Goal: Task Accomplishment & Management: Complete application form

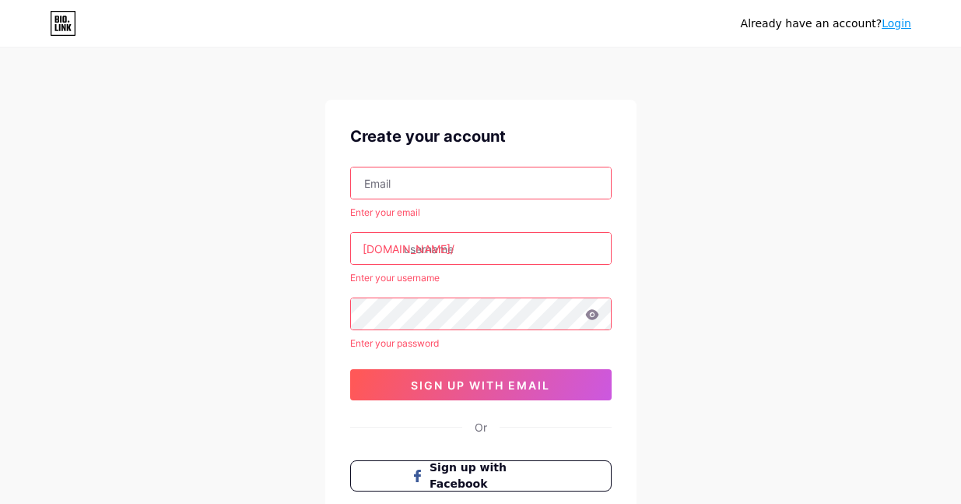
click at [413, 186] on input "text" at bounding box center [481, 182] width 260 height 31
drag, startPoint x: 476, startPoint y: 184, endPoint x: 444, endPoint y: 181, distance: 32.0
click at [444, 181] on input "[EMAIL_ADDRESS][DOMAIN_NAME]" at bounding box center [481, 182] width 260 height 31
type input "[EMAIL_ADDRESS][DOMAIN_NAME]"
click at [416, 248] on input "text" at bounding box center [481, 248] width 260 height 31
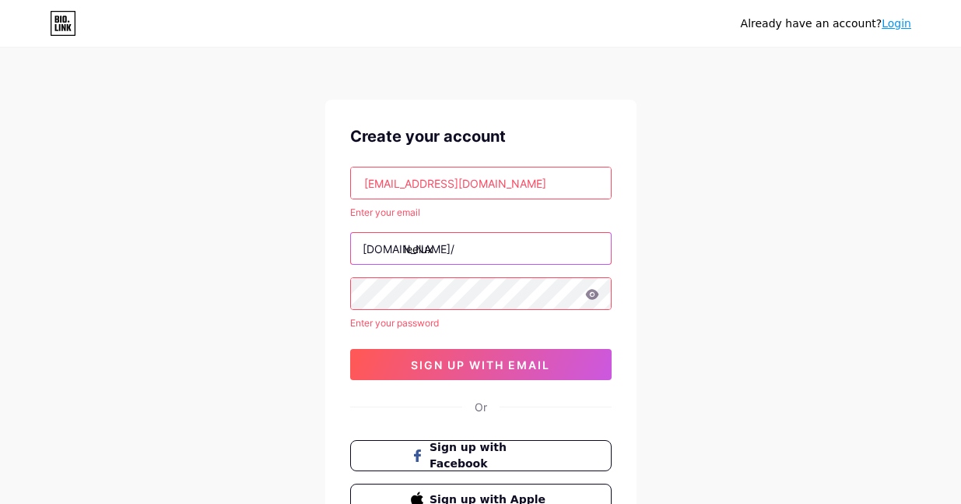
type input "leelux"
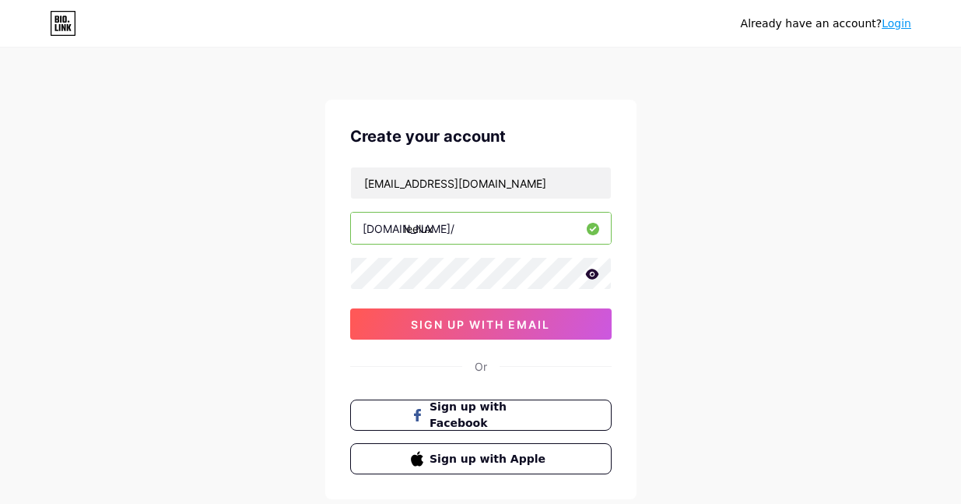
click at [586, 276] on icon at bounding box center [592, 274] width 14 height 11
click at [586, 276] on icon at bounding box center [591, 274] width 13 height 11
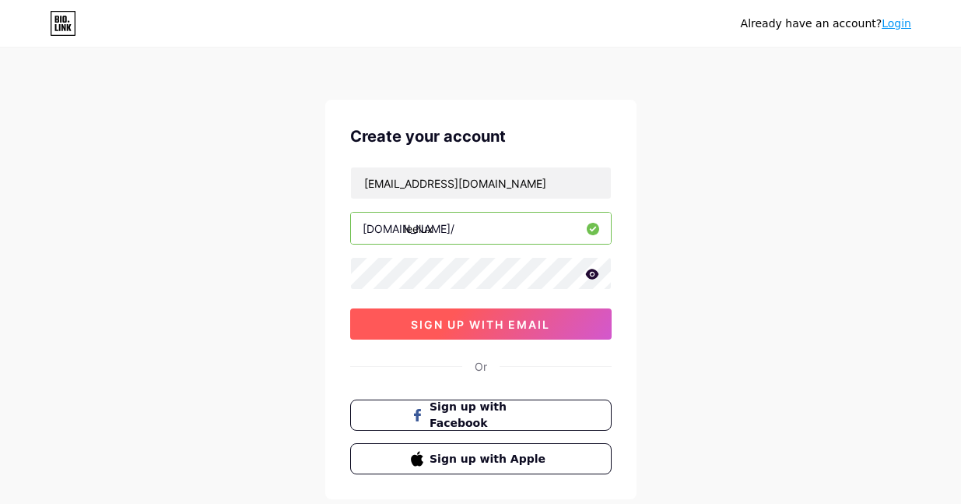
click at [509, 318] on span "sign up with email" at bounding box center [480, 324] width 139 height 13
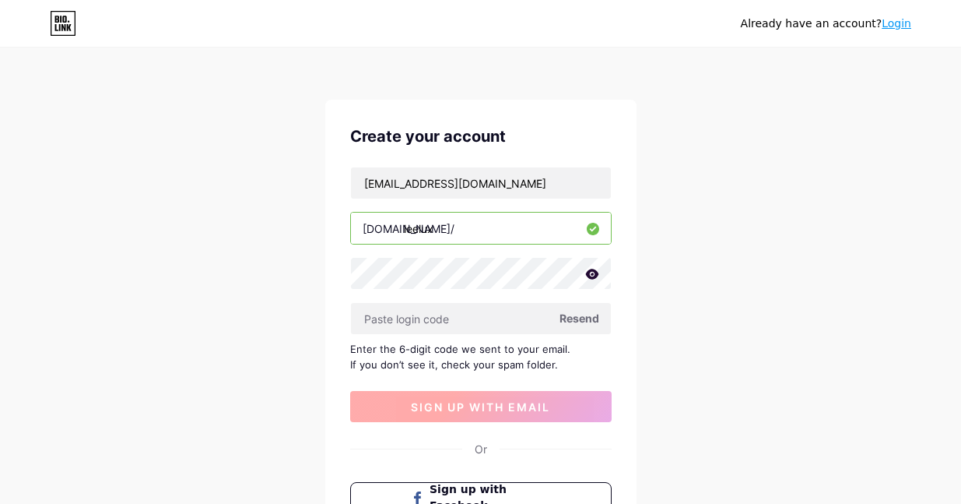
click at [509, 318] on input "text" at bounding box center [481, 318] width 260 height 31
click at [581, 323] on span "Resend" at bounding box center [580, 318] width 40 height 16
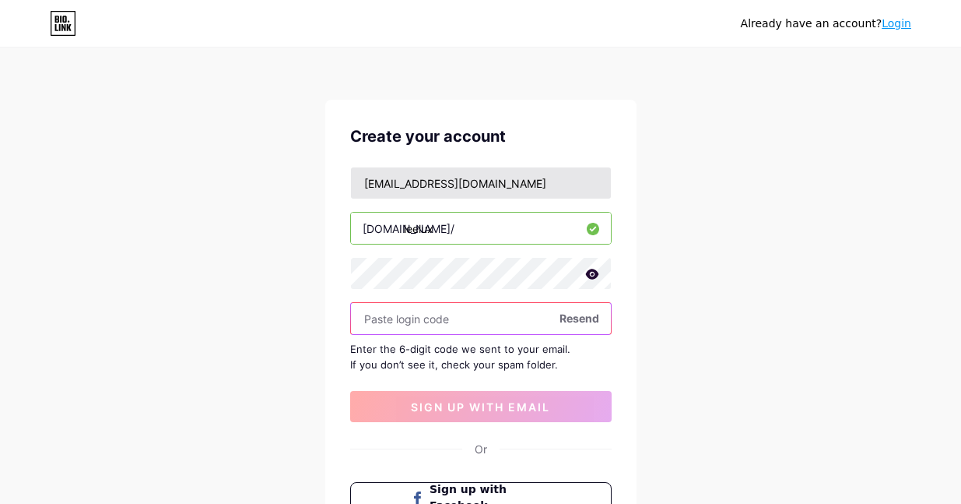
paste input "510478"
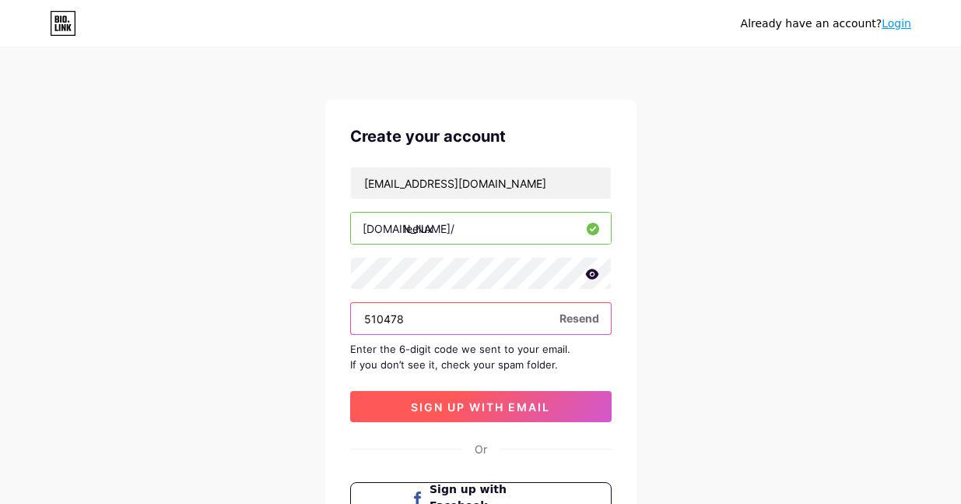
type input "510478"
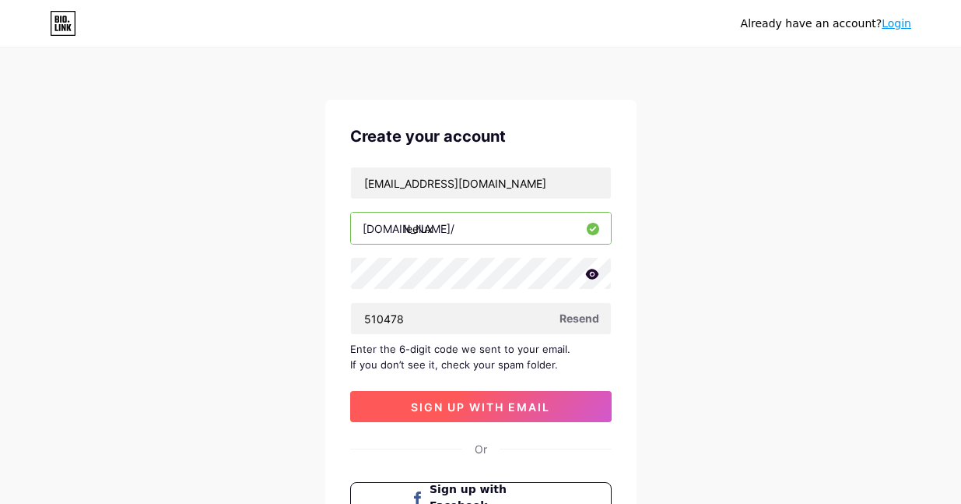
click at [459, 405] on span "sign up with email" at bounding box center [480, 406] width 139 height 13
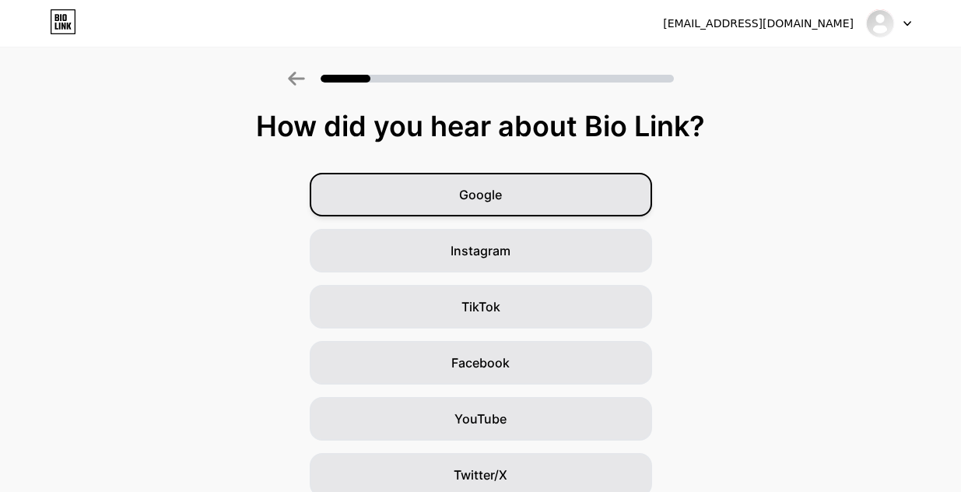
click at [490, 207] on div "Google" at bounding box center [481, 195] width 342 height 44
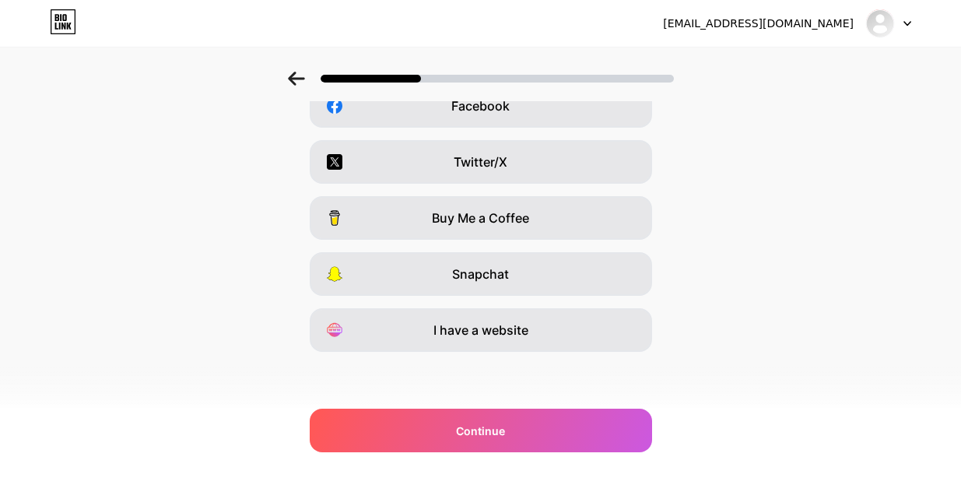
click at [490, 207] on div "Buy Me a Coffee" at bounding box center [481, 218] width 342 height 44
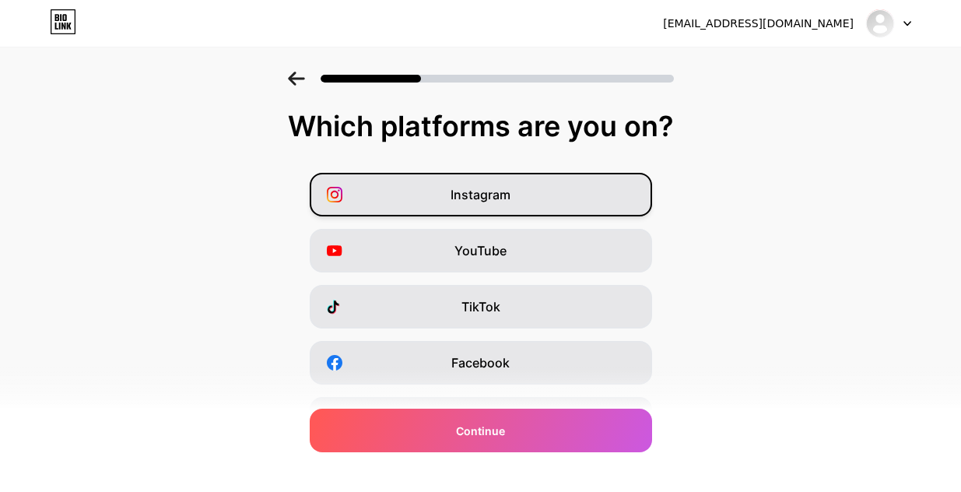
click at [494, 202] on span "Instagram" at bounding box center [481, 194] width 60 height 19
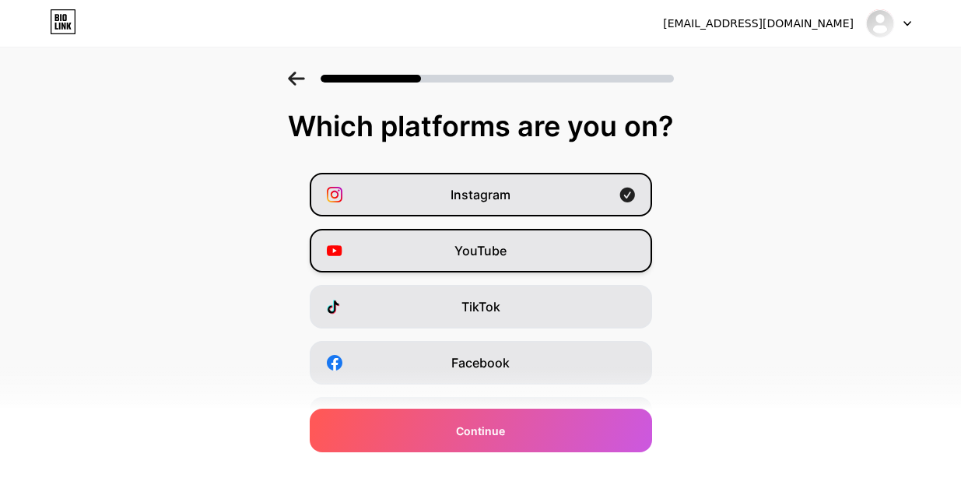
click at [499, 247] on span "YouTube" at bounding box center [481, 250] width 52 height 19
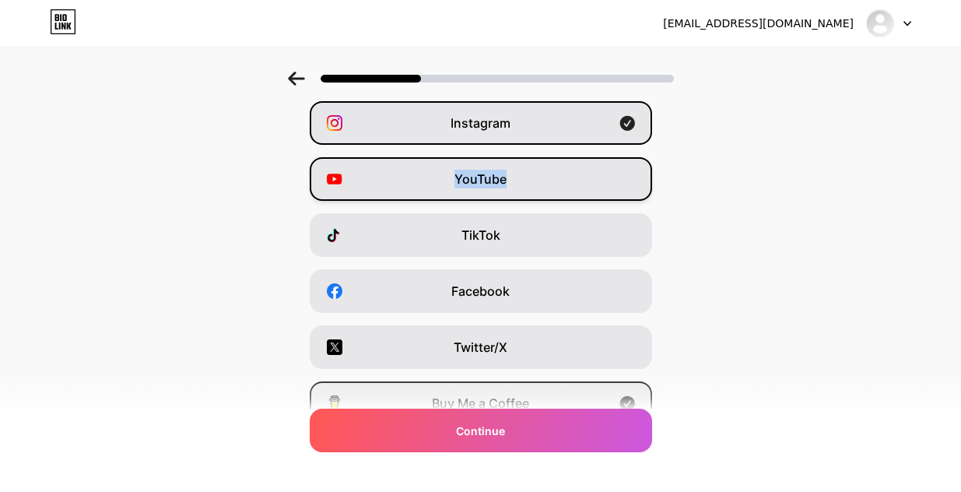
scroll to position [72, 0]
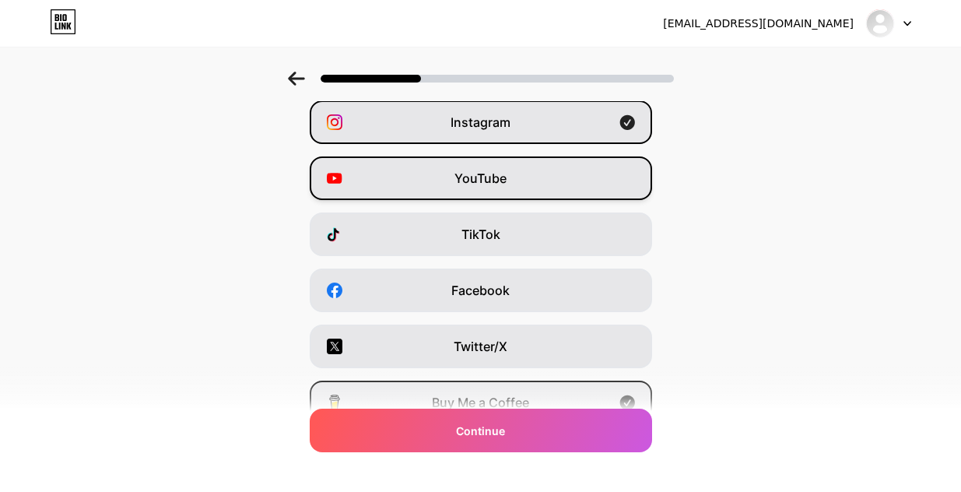
click at [499, 247] on div "TikTok" at bounding box center [481, 234] width 342 height 44
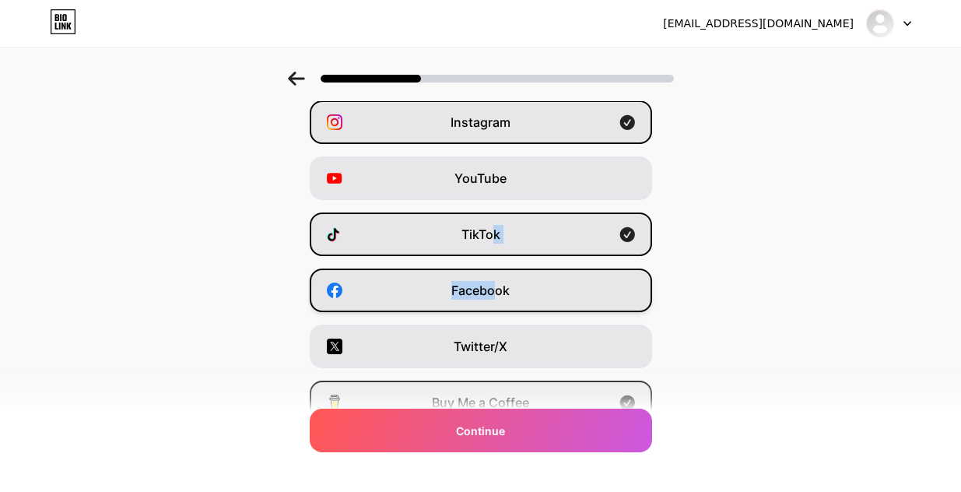
click at [501, 275] on div "Instagram YouTube TikTok Facebook Twitter/X Buy Me a Coffee Snapchat I have a w…" at bounding box center [481, 318] width 946 height 436
click at [501, 275] on div "Facebook" at bounding box center [481, 291] width 342 height 44
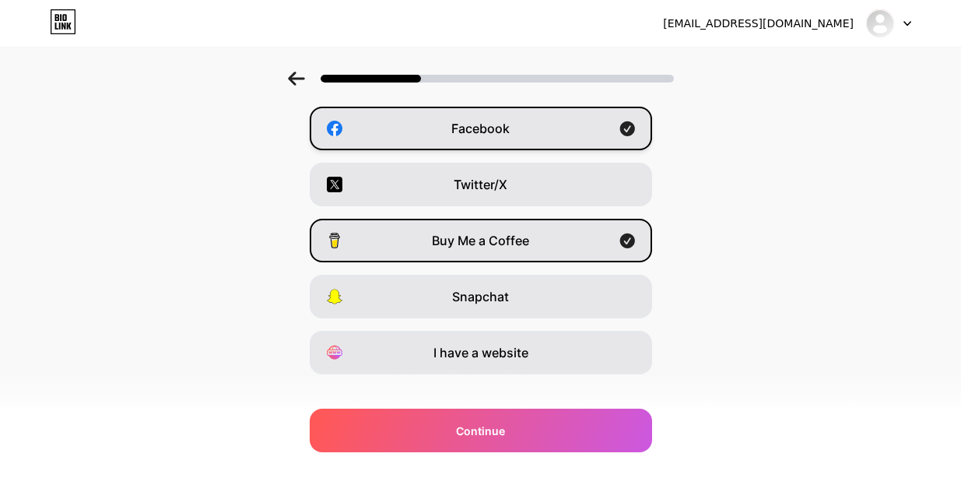
scroll to position [257, 0]
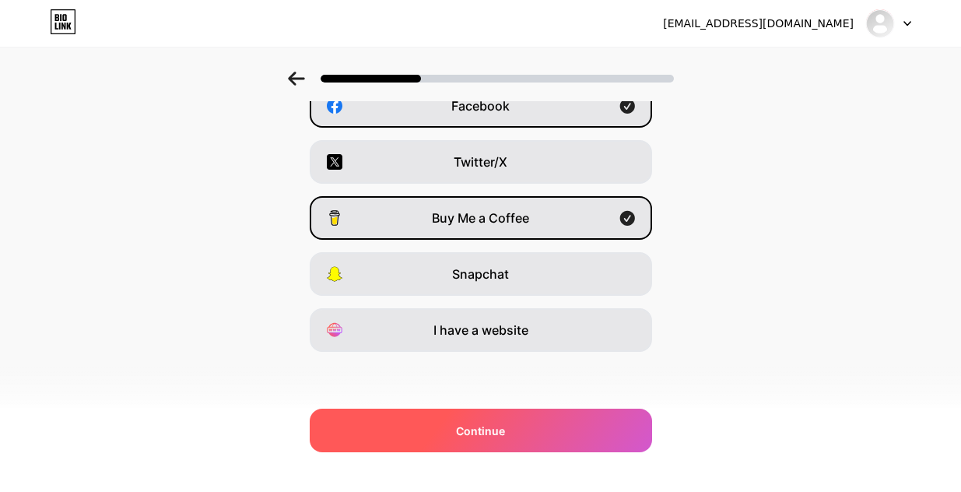
click at [494, 430] on span "Continue" at bounding box center [480, 431] width 49 height 16
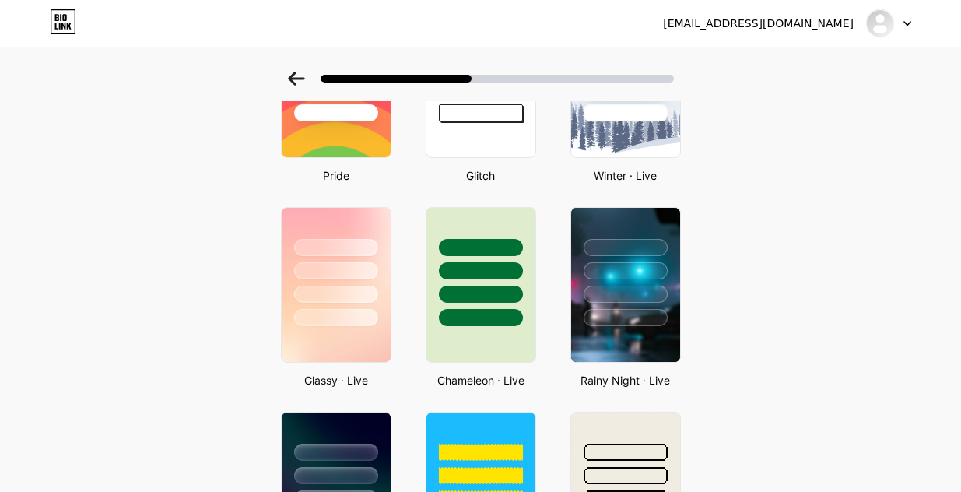
scroll to position [327, 0]
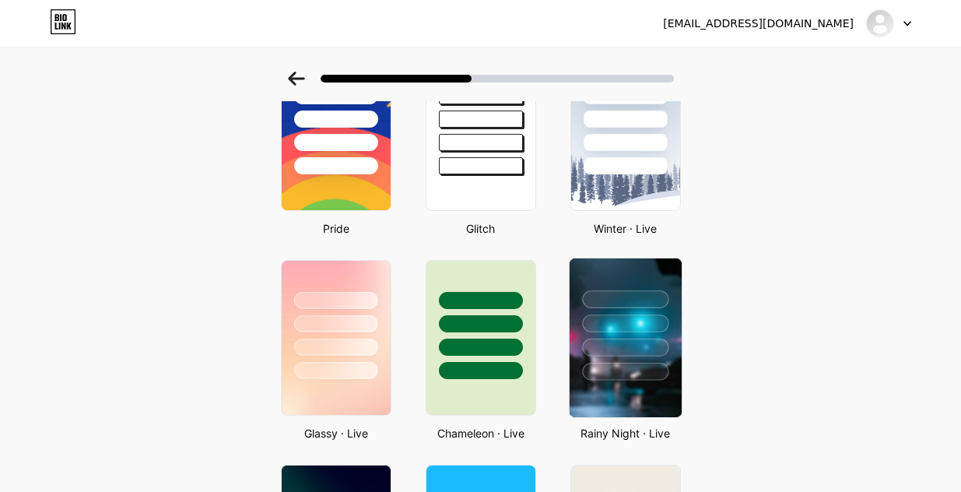
click at [604, 350] on div at bounding box center [625, 348] width 86 height 18
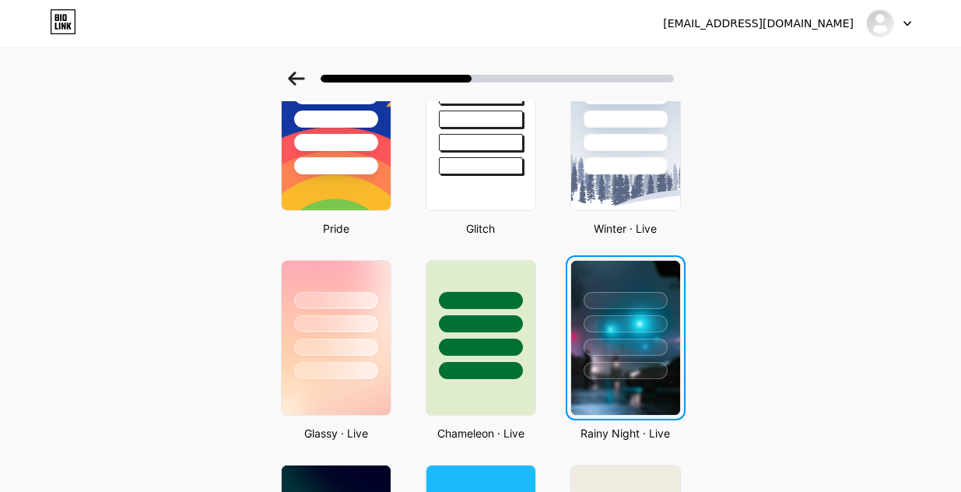
scroll to position [0, 0]
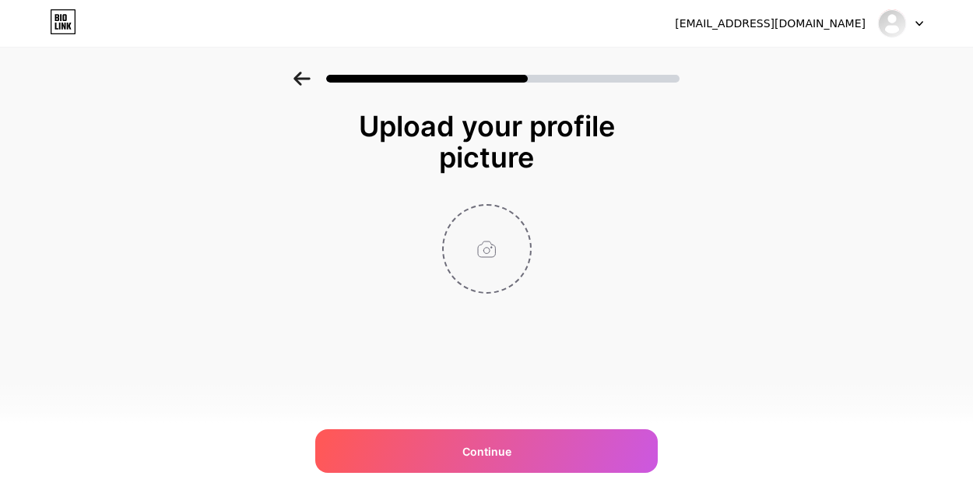
click at [490, 240] on input "file" at bounding box center [487, 248] width 86 height 86
type input "C:\fakepath\leelux dynamics logo.png"
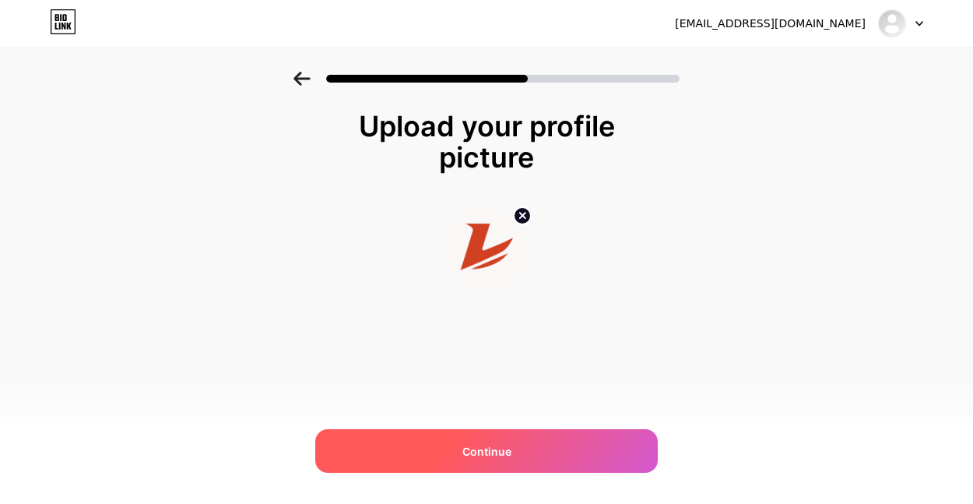
click at [486, 451] on span "Continue" at bounding box center [486, 451] width 49 height 16
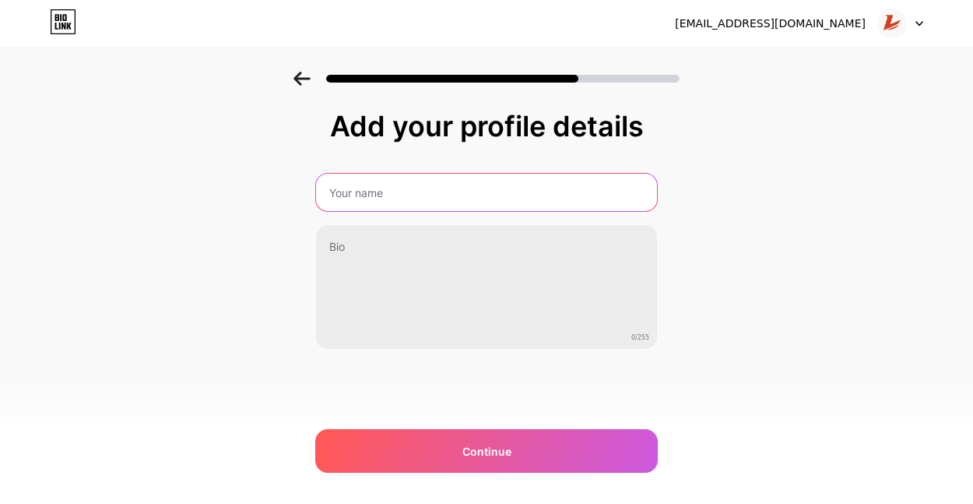
click at [434, 202] on input "text" at bounding box center [486, 192] width 341 height 37
type input "Leelux Dynamics Agency"
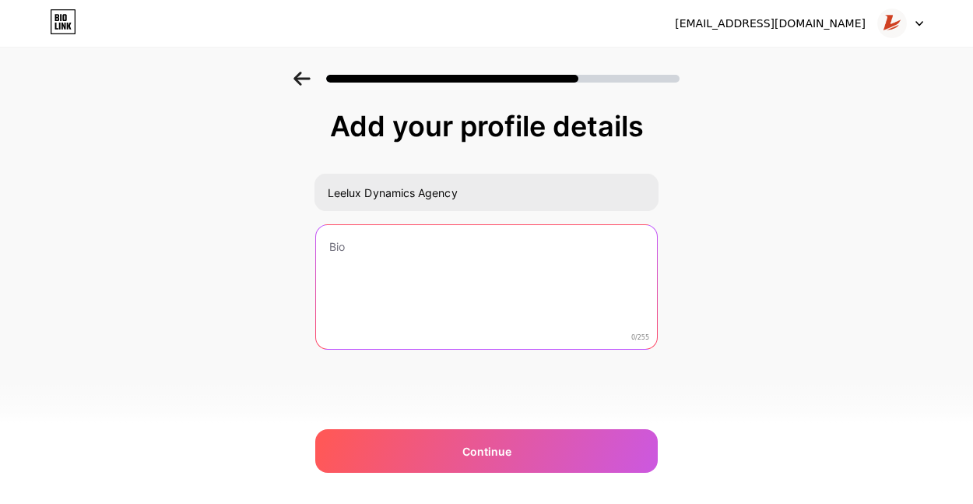
click at [410, 262] on textarea at bounding box center [486, 287] width 341 height 125
paste textarea "I am the owner of Theory Digital, a Shopify development agency specializing in …"
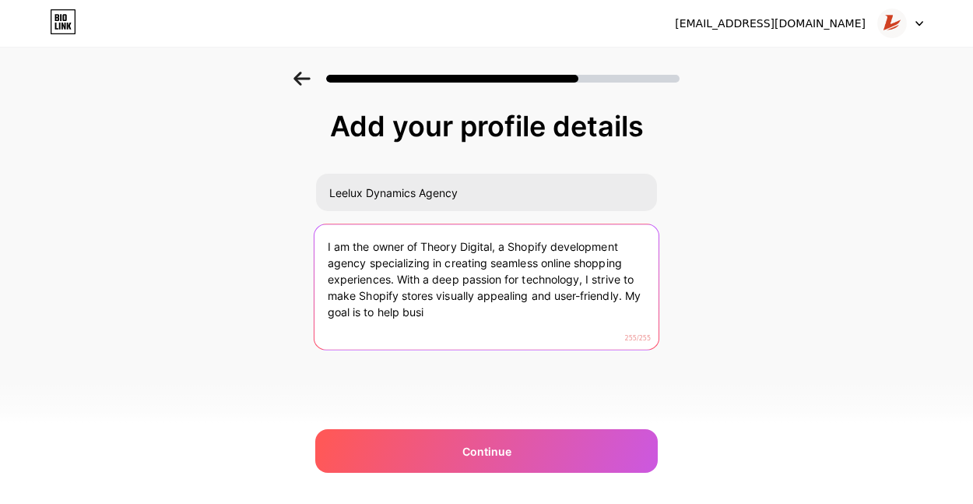
click at [437, 248] on textarea "I am the owner of Theory Digital, a Shopify development agency specializing in …" at bounding box center [486, 287] width 344 height 127
click at [468, 244] on textarea "I am the owner of Leelux Digital, a Shopify development agency specializing in …" at bounding box center [486, 287] width 344 height 127
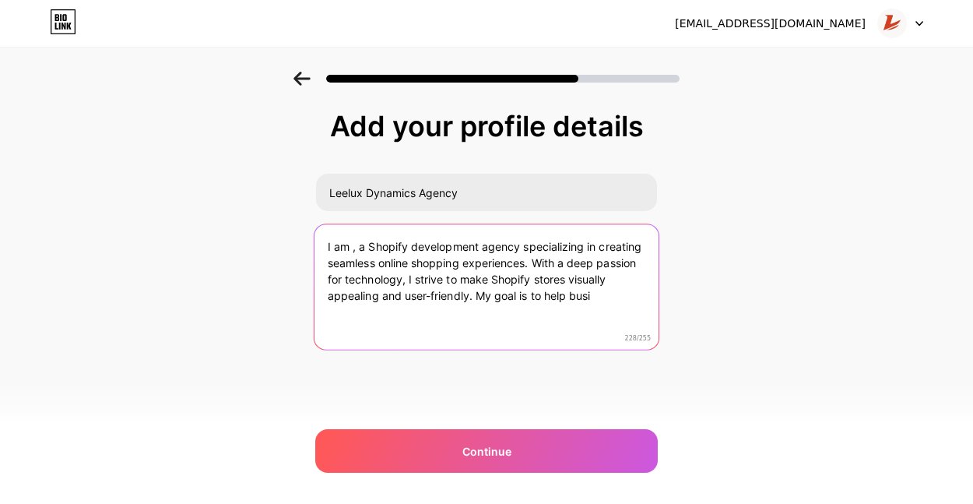
click at [363, 248] on textarea "I am , a Shopify development agency specializing in creating seamless online sh…" at bounding box center [486, 287] width 344 height 127
drag, startPoint x: 476, startPoint y: 297, endPoint x: 598, endPoint y: 305, distance: 121.7
click at [598, 305] on textarea "A Shopify development agency specializing in creating seamless online shopping …" at bounding box center [486, 287] width 344 height 127
paste textarea "nesses succeed by providing stress"
drag, startPoint x: 374, startPoint y: 315, endPoint x: 478, endPoint y: 312, distance: 104.3
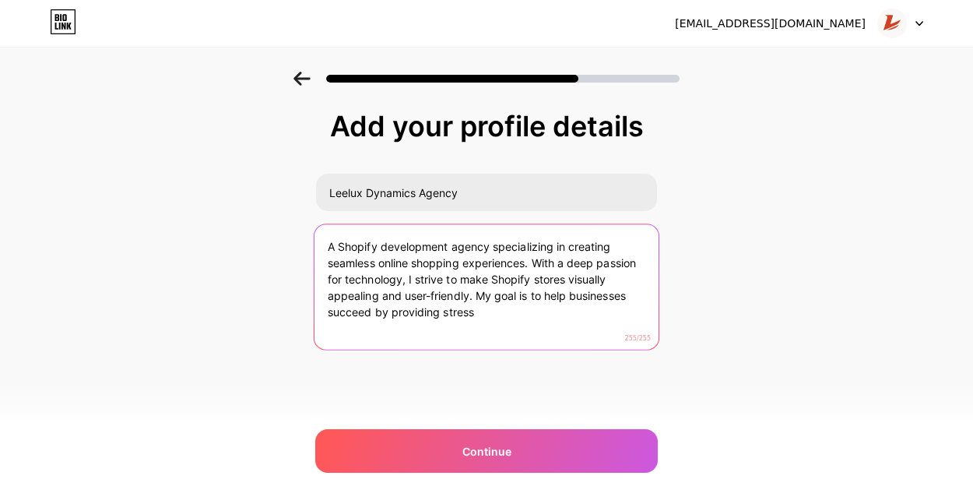
click at [478, 312] on textarea "A Shopify development agency specializing in creating seamless online shopping …" at bounding box center [486, 287] width 344 height 127
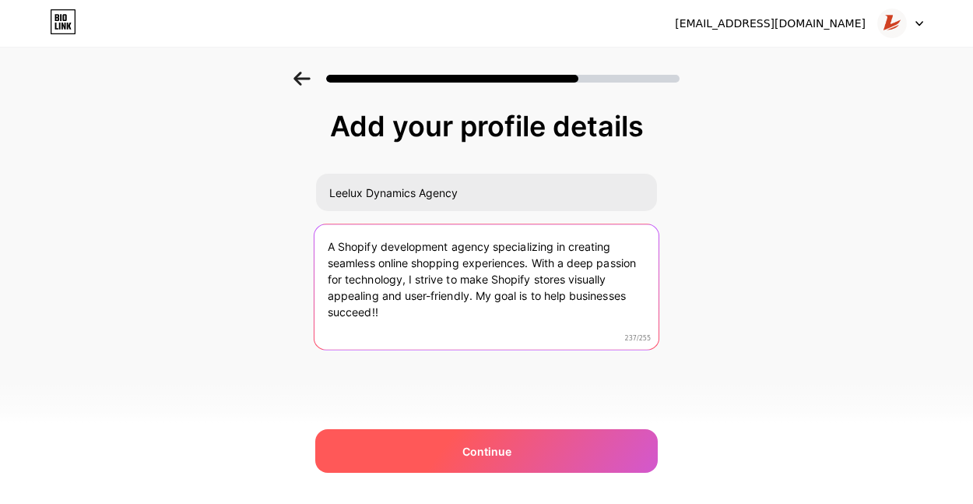
type textarea "A Shopify development agency specializing in creating seamless online shopping …"
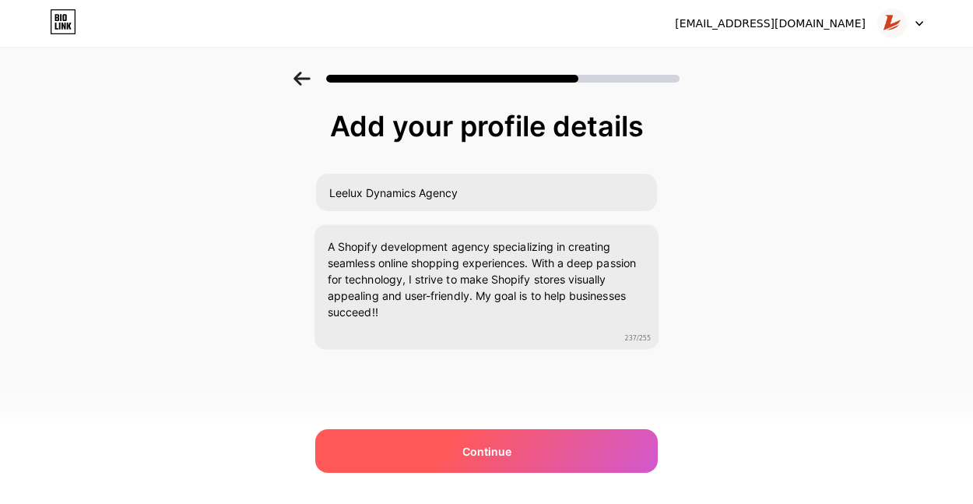
click at [448, 453] on div "Continue" at bounding box center [486, 451] width 342 height 44
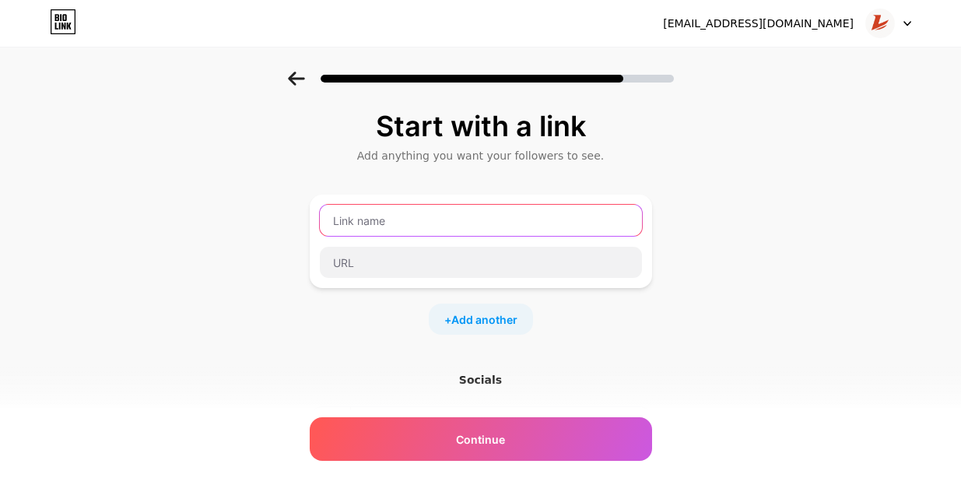
click at [413, 221] on input "text" at bounding box center [481, 220] width 322 height 31
click at [411, 210] on input "text" at bounding box center [481, 220] width 322 height 31
type input "l"
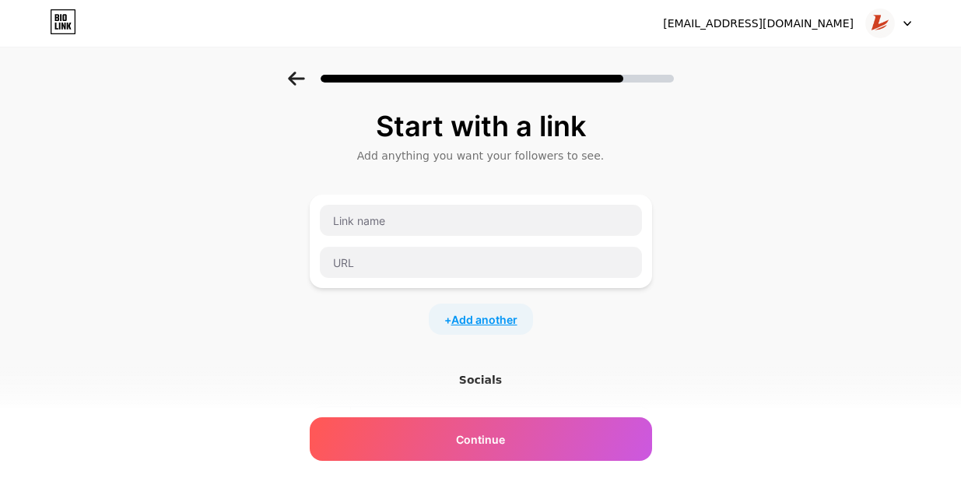
click at [482, 319] on span "Add another" at bounding box center [484, 319] width 66 height 16
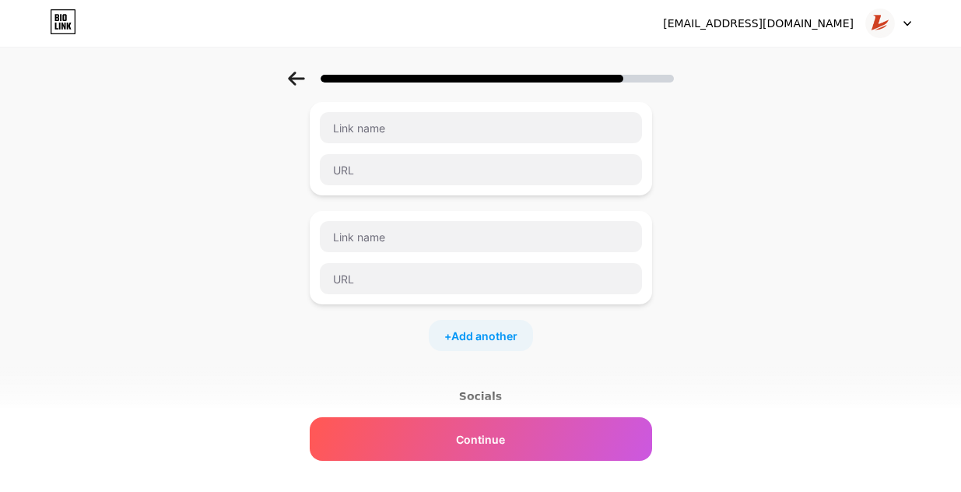
scroll to position [91, 0]
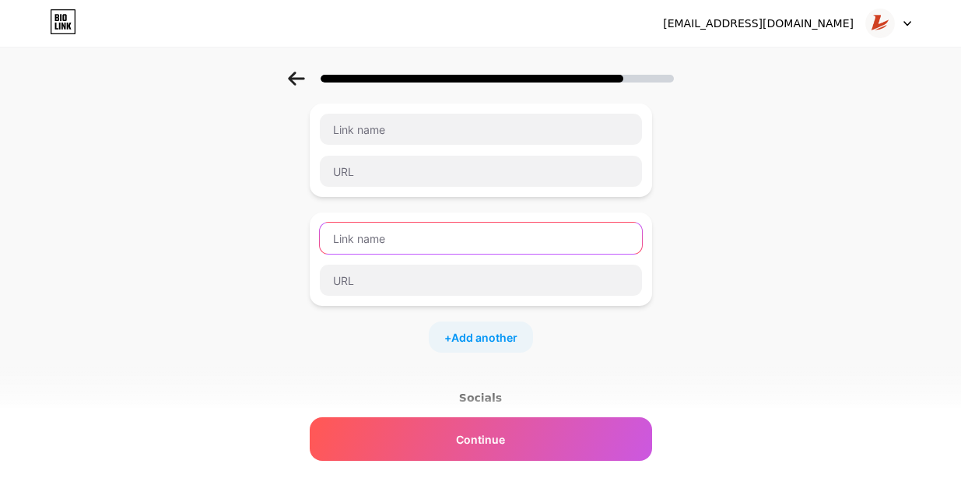
click at [508, 247] on input "text" at bounding box center [481, 238] width 322 height 31
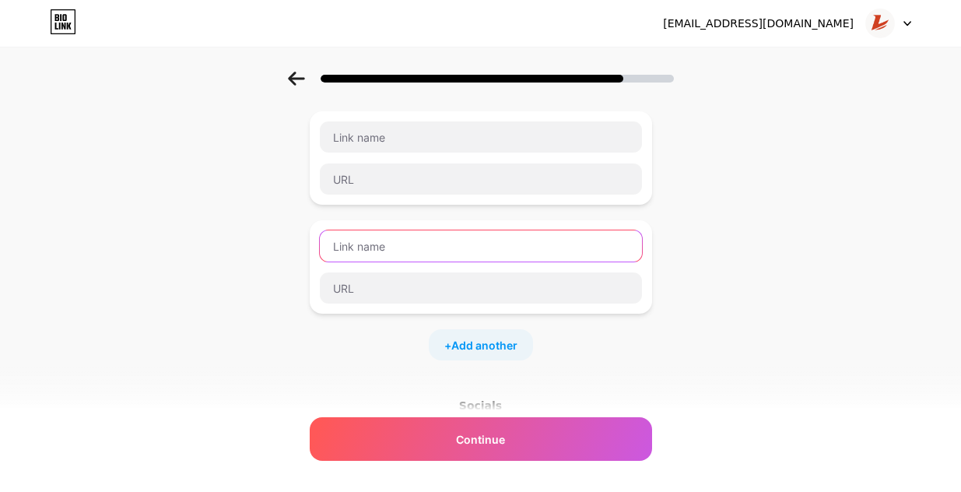
scroll to position [0, 0]
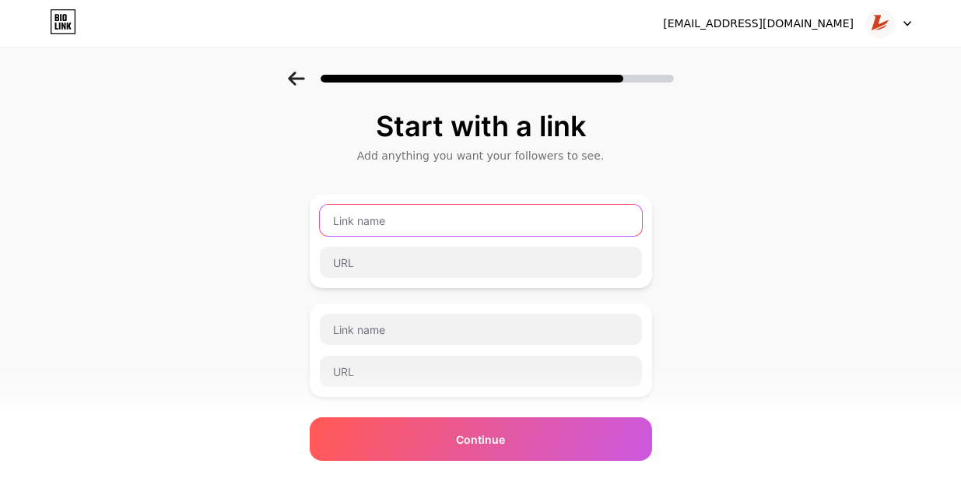
click at [444, 205] on input "text" at bounding box center [481, 220] width 322 height 31
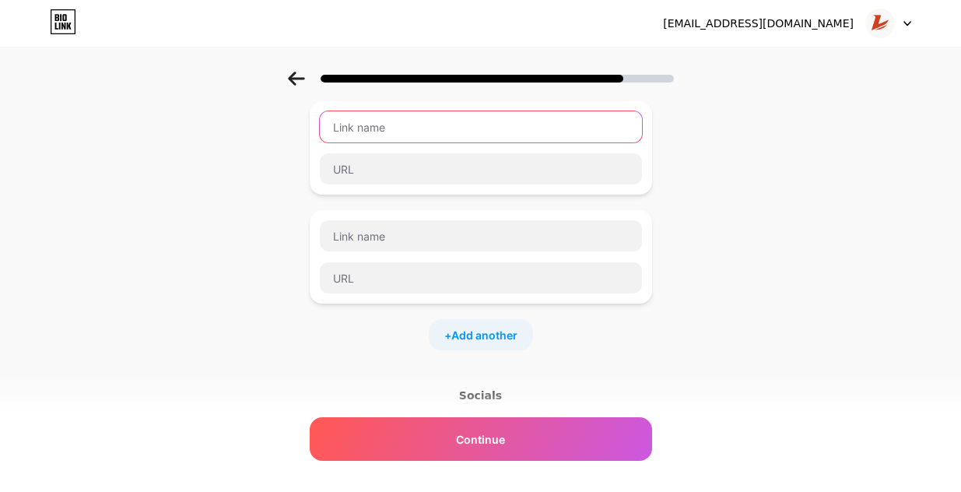
scroll to position [298, 0]
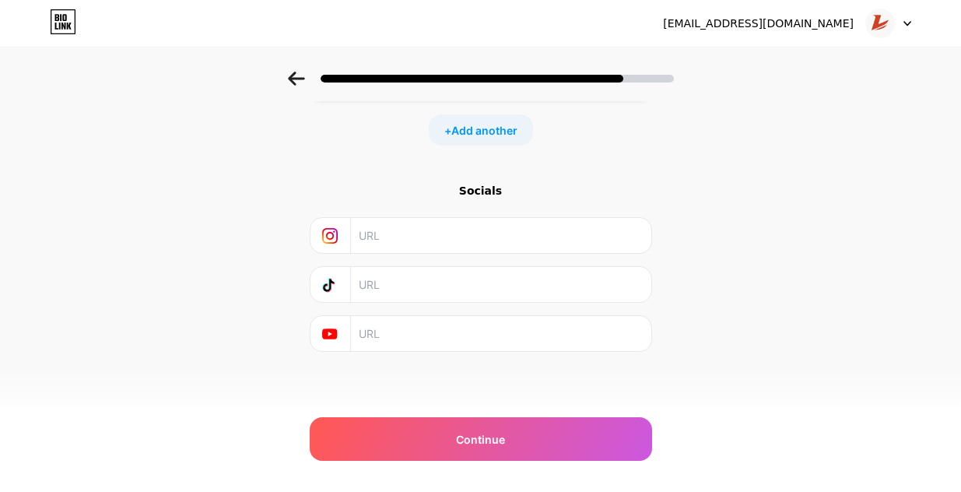
click at [388, 237] on input "text" at bounding box center [500, 235] width 283 height 35
click at [490, 191] on div "Socials" at bounding box center [481, 191] width 342 height 16
click at [412, 383] on div "Start with a link Add anything you want your followers to see. + Add another So…" at bounding box center [481, 120] width 342 height 617
click at [457, 247] on input "text" at bounding box center [500, 235] width 283 height 35
type input "[DOMAIN_NAME][URL][DOMAIN_NAME]"
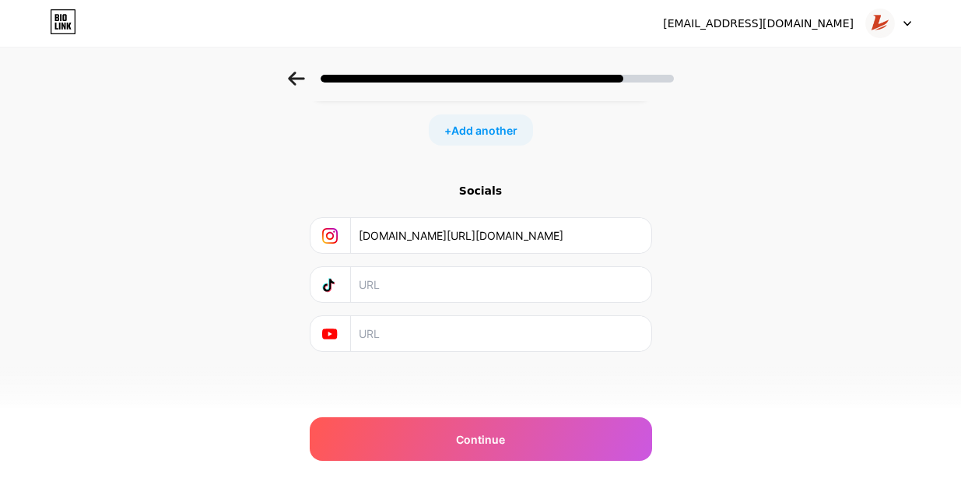
click at [433, 283] on input "text" at bounding box center [500, 284] width 283 height 35
type input "[DOMAIN_NAME][URL][DOMAIN_NAME]"
click at [453, 335] on input "text" at bounding box center [500, 333] width 283 height 35
type input "[DOMAIN_NAME][URL]"
click at [484, 195] on div "Socials" at bounding box center [481, 191] width 342 height 16
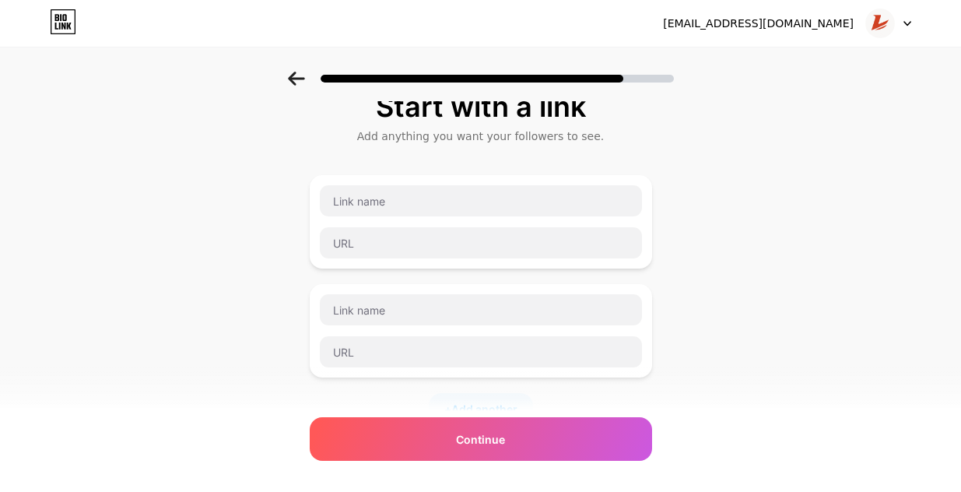
scroll to position [0, 0]
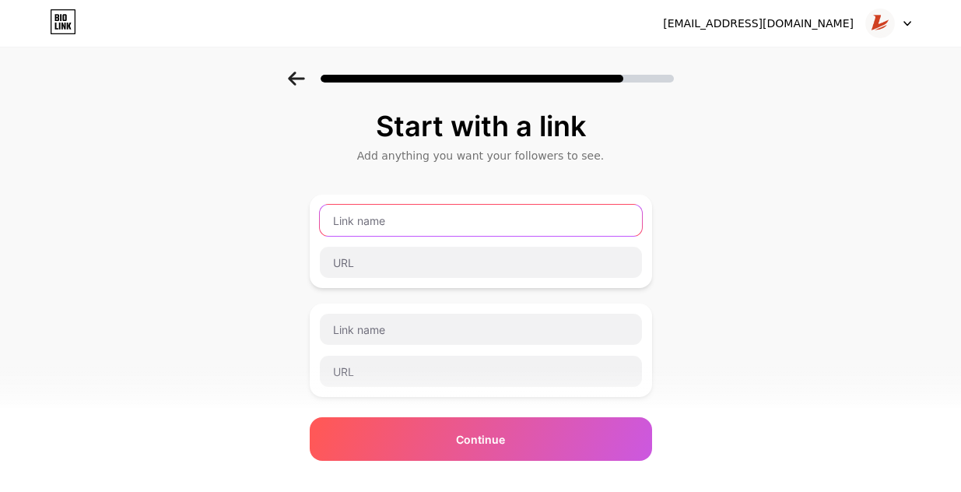
click at [448, 231] on input "text" at bounding box center [481, 220] width 322 height 31
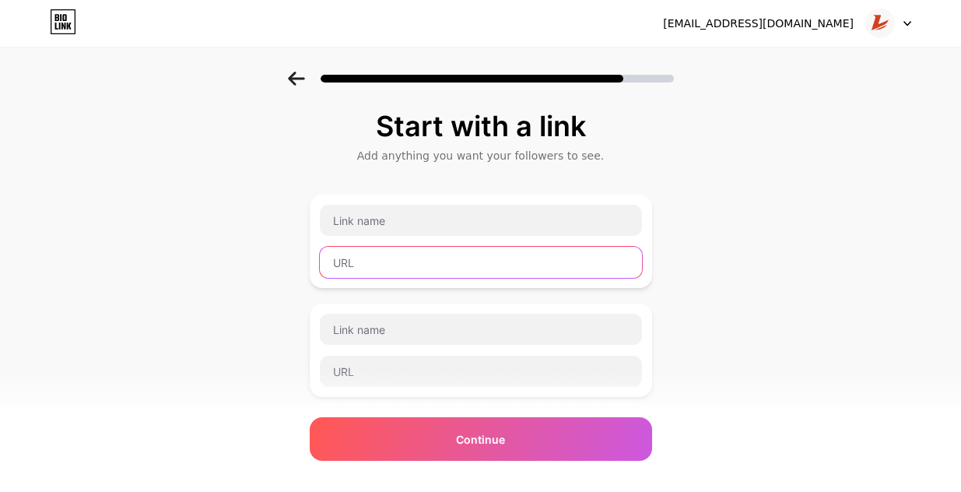
click at [445, 265] on input "text" at bounding box center [481, 262] width 322 height 31
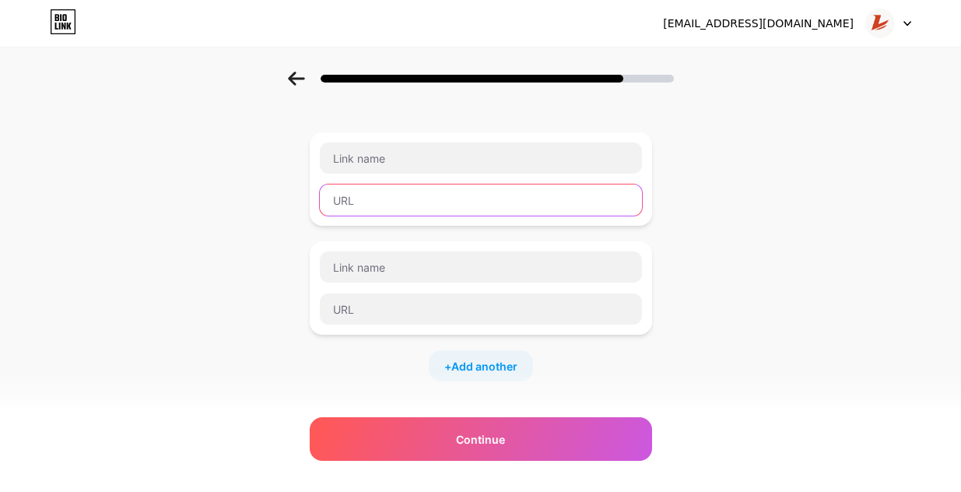
scroll to position [50, 0]
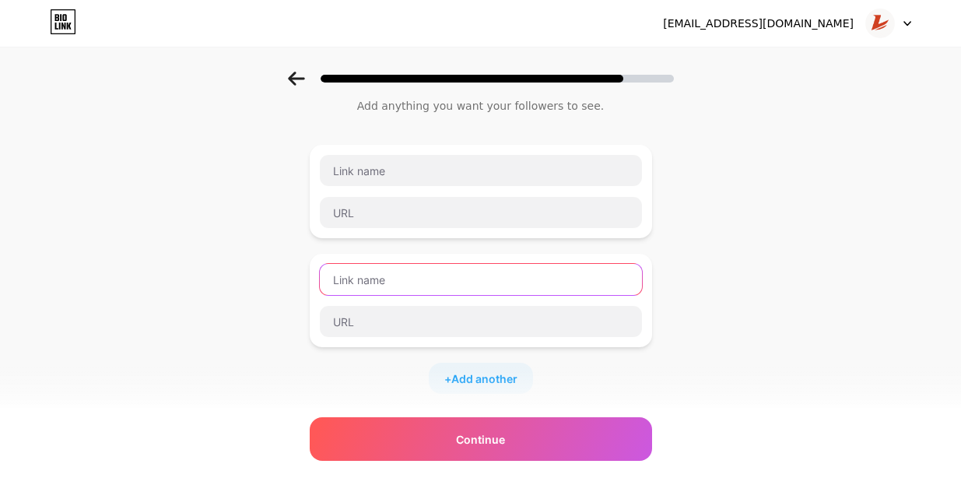
click at [434, 273] on input "text" at bounding box center [481, 279] width 322 height 31
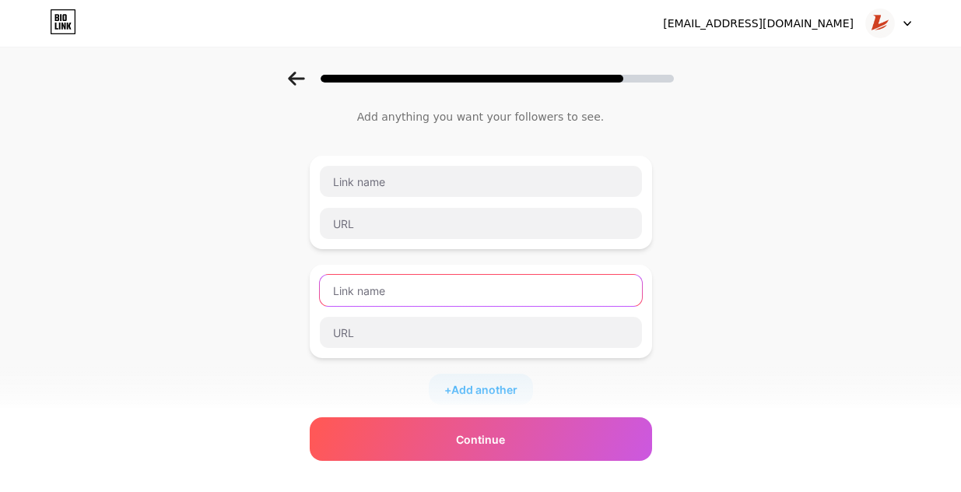
scroll to position [38, 0]
click at [427, 285] on input "text" at bounding box center [481, 291] width 322 height 31
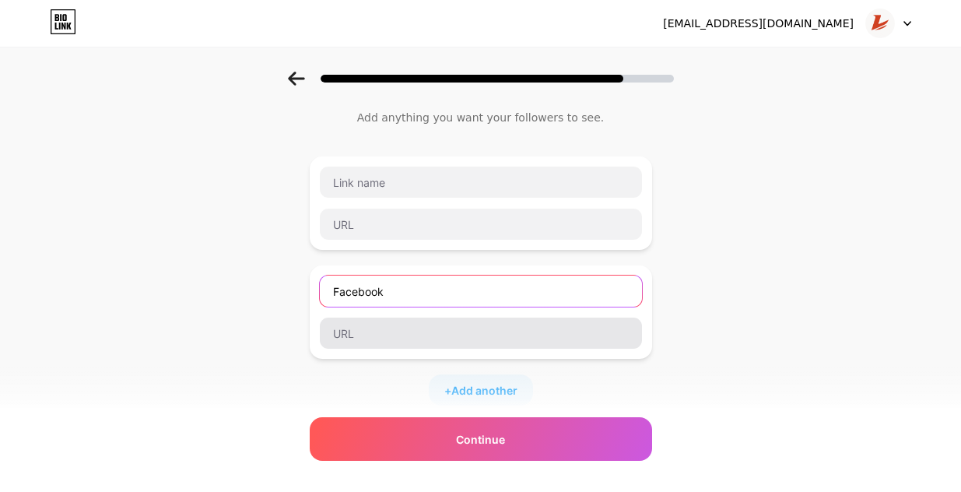
type input "Facebook"
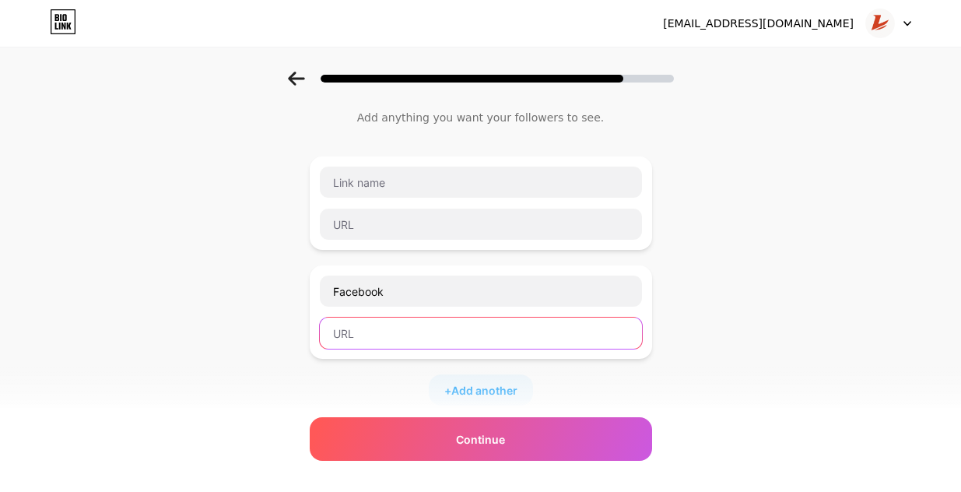
click at [410, 334] on input "text" at bounding box center [481, 333] width 322 height 31
paste input "[URL][DOMAIN_NAME]"
type input "[URL][DOMAIN_NAME]"
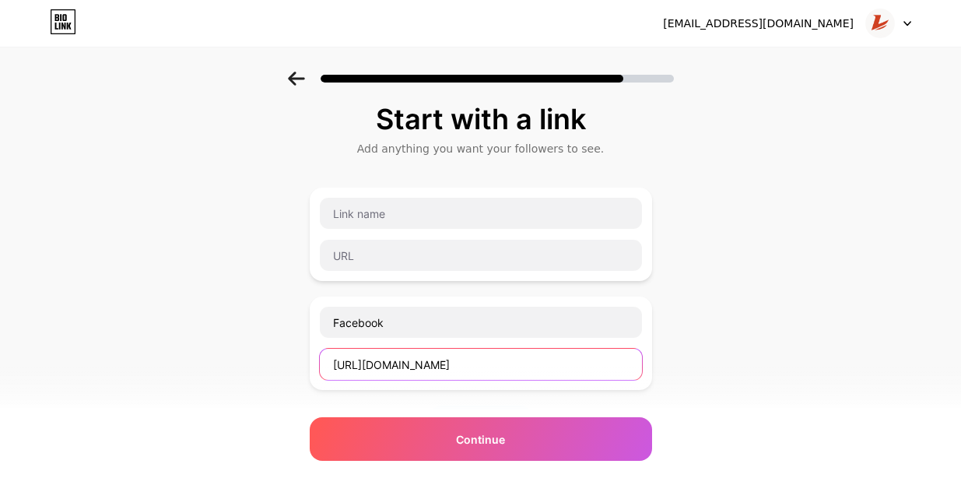
scroll to position [0, 0]
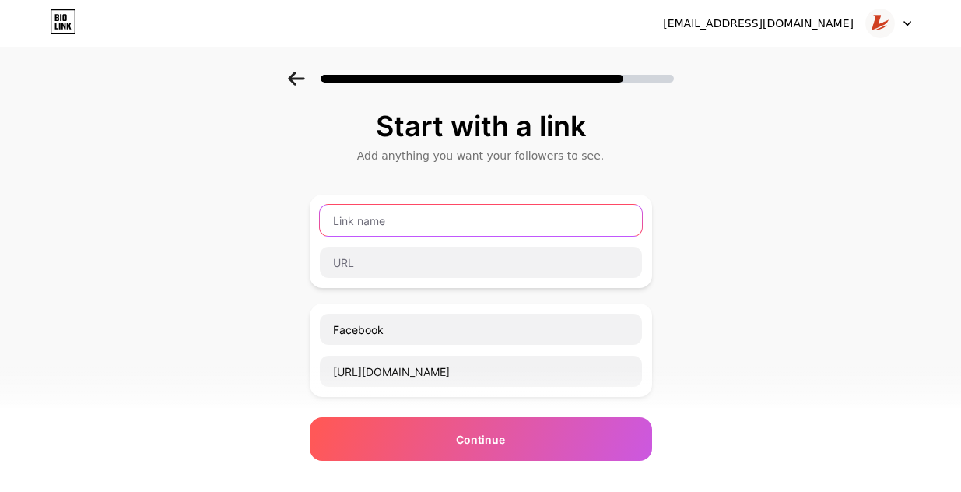
click at [393, 226] on input "text" at bounding box center [481, 220] width 322 height 31
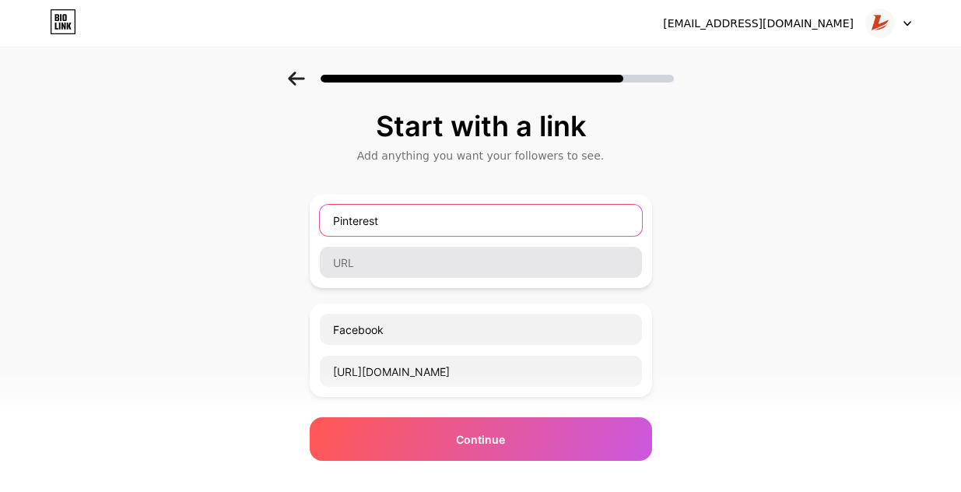
type input "Pinterest"
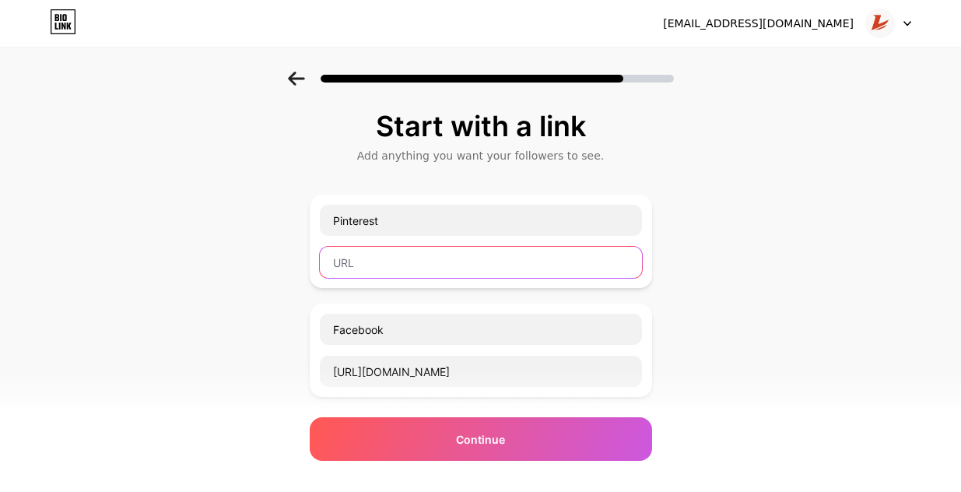
click at [375, 267] on input "text" at bounding box center [481, 262] width 322 height 31
paste input "[URL][DOMAIN_NAME]"
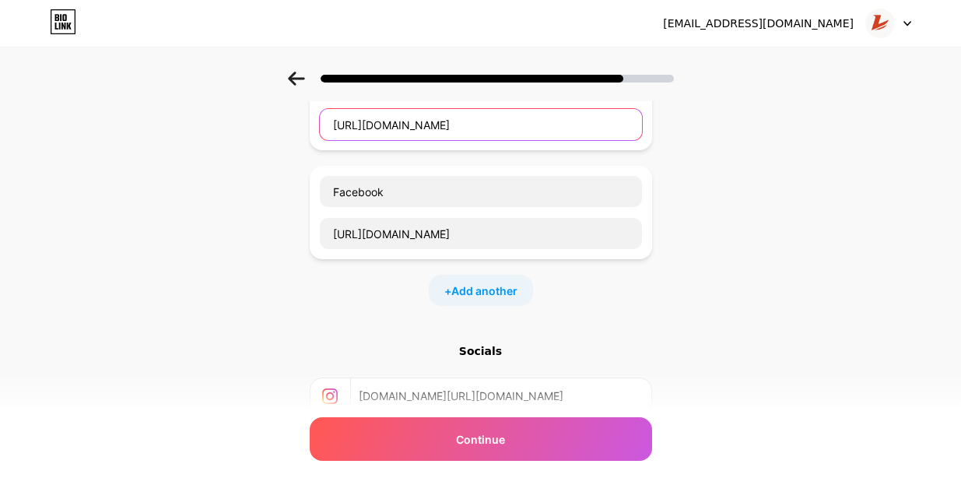
scroll to position [144, 0]
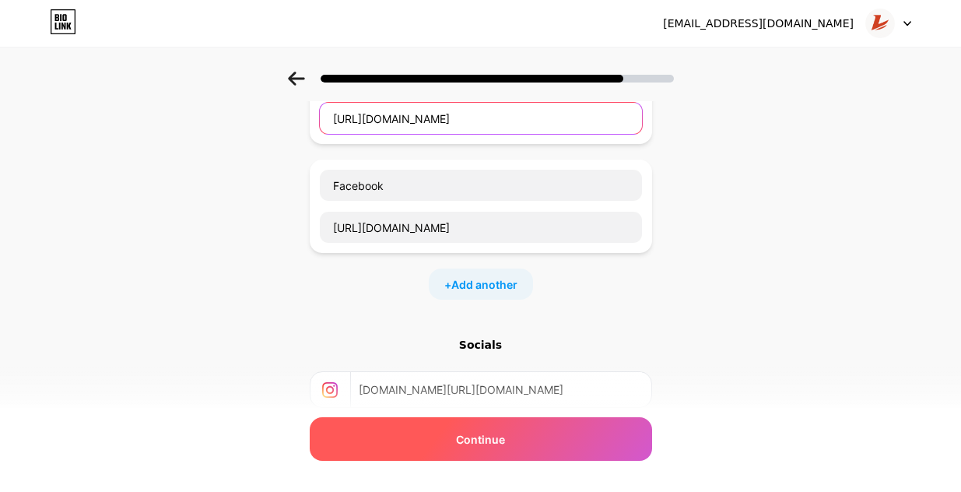
type input "[URL][DOMAIN_NAME]"
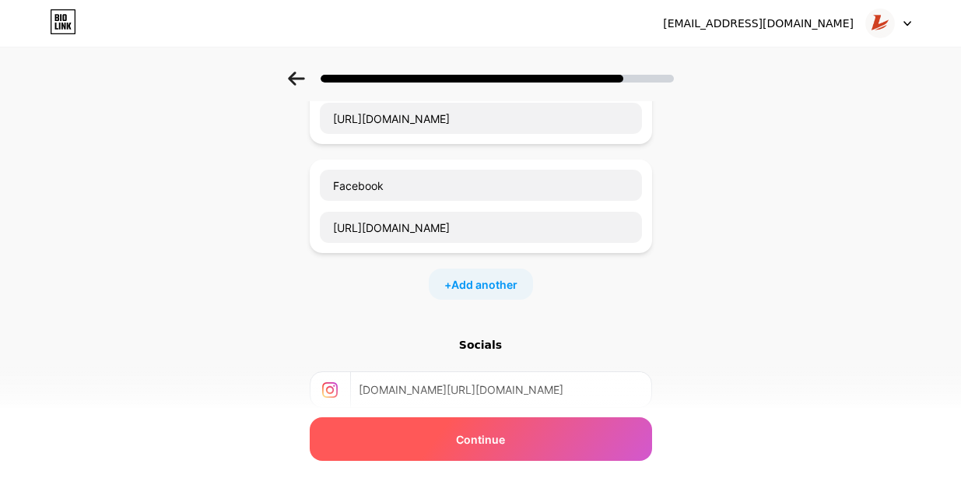
click at [416, 435] on div "Continue" at bounding box center [481, 439] width 342 height 44
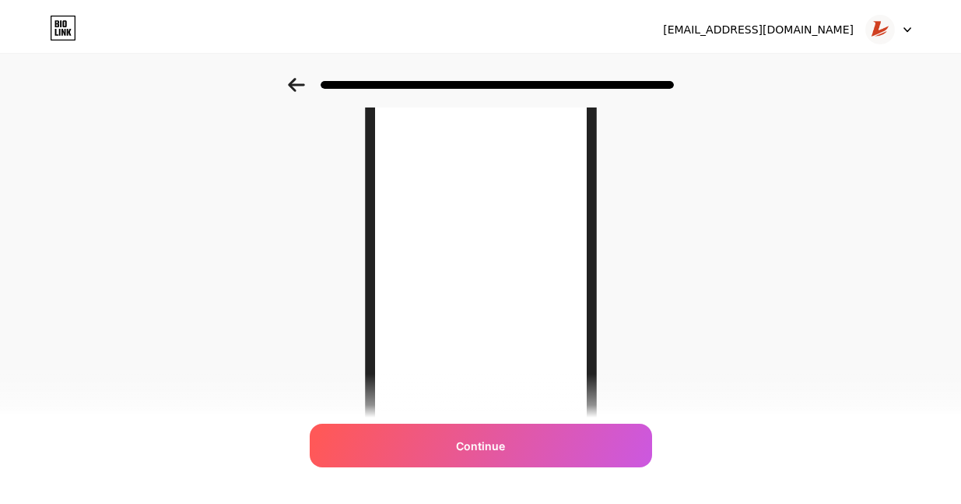
scroll to position [0, 0]
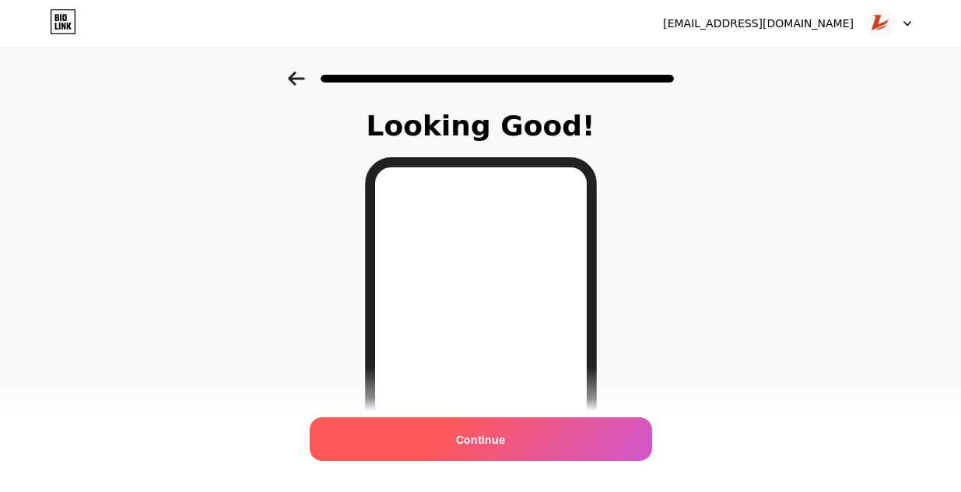
click at [472, 437] on span "Continue" at bounding box center [480, 439] width 49 height 16
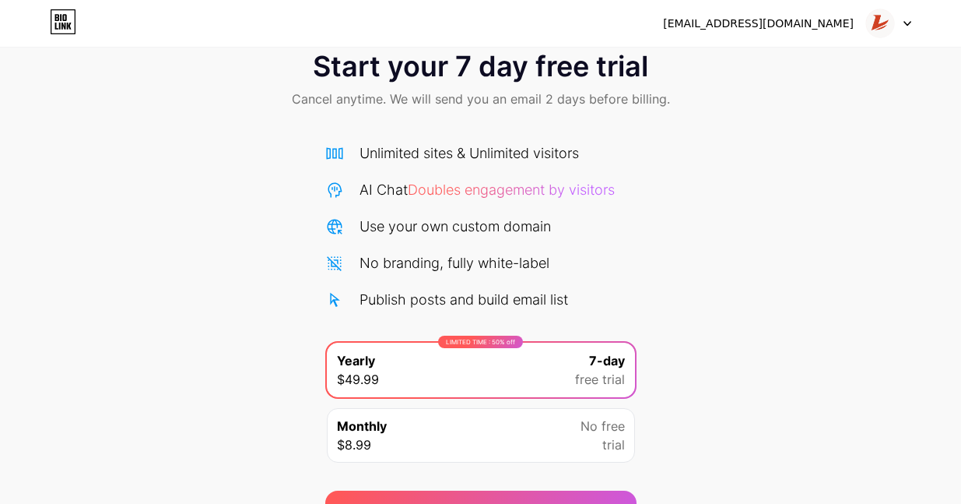
scroll to position [123, 0]
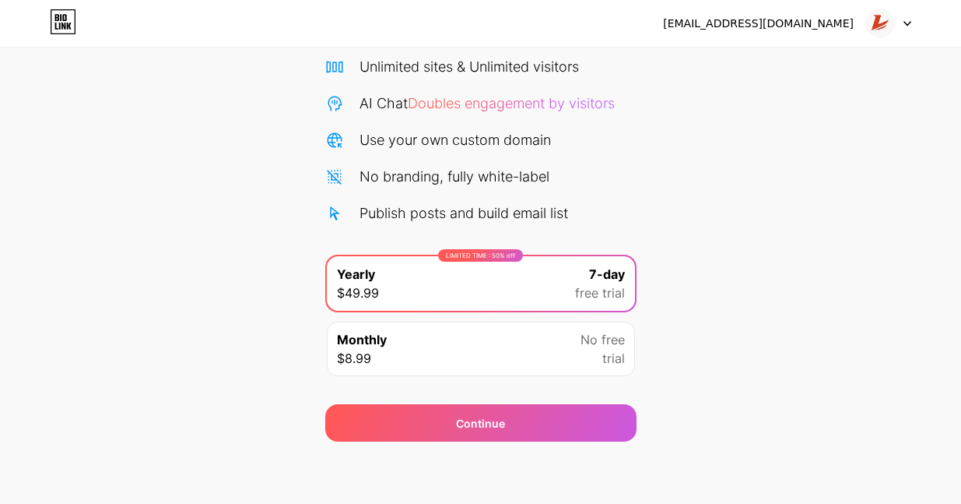
click at [465, 346] on div "Monthly $8.99 No free trial" at bounding box center [481, 348] width 308 height 54
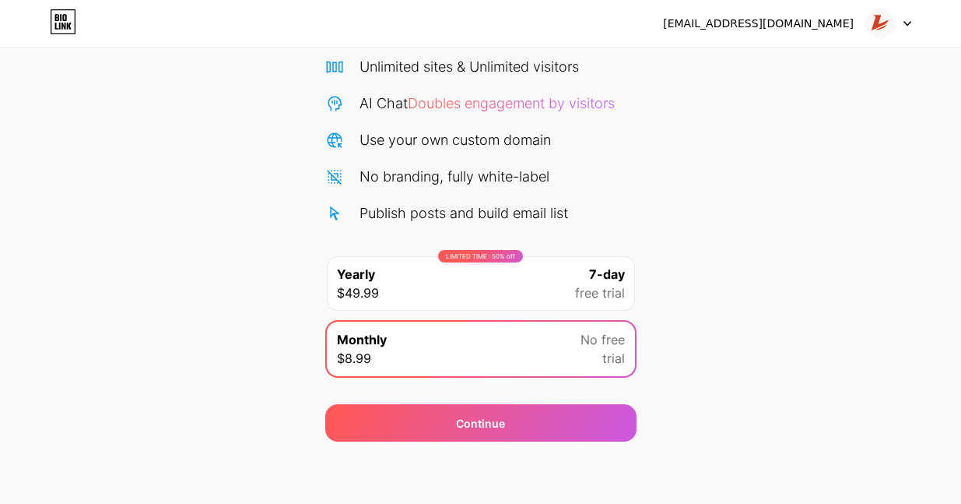
click at [472, 298] on div "LIMITED TIME : 50% off Yearly $49.99 7-day free trial" at bounding box center [481, 283] width 308 height 54
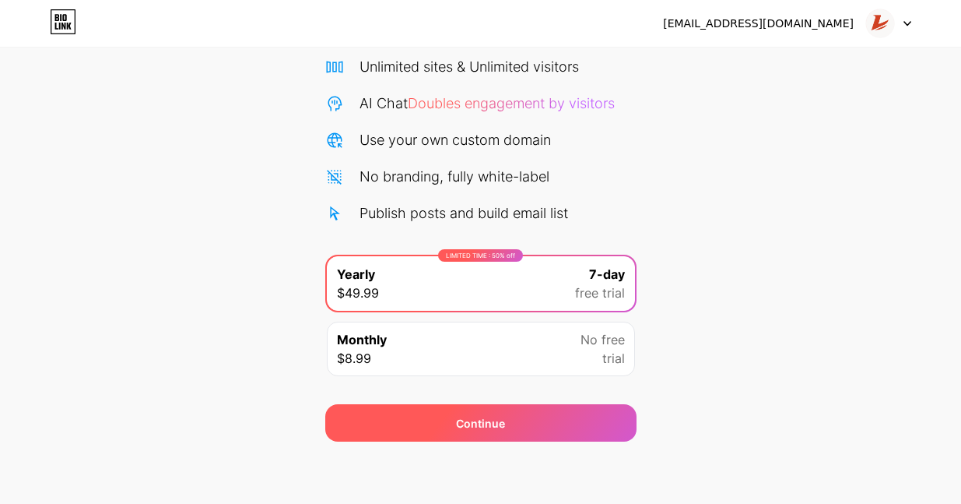
scroll to position [0, 0]
